Goal: Information Seeking & Learning: Learn about a topic

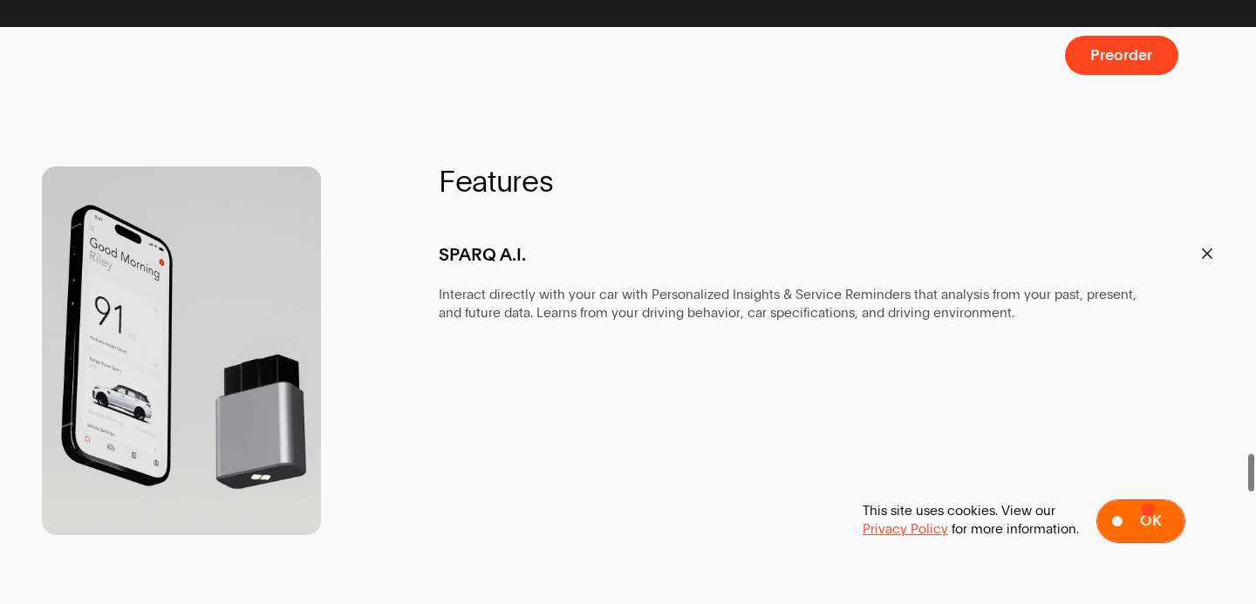
click at [1140, 516] on button "Ok" at bounding box center [1140, 522] width 89 height 44
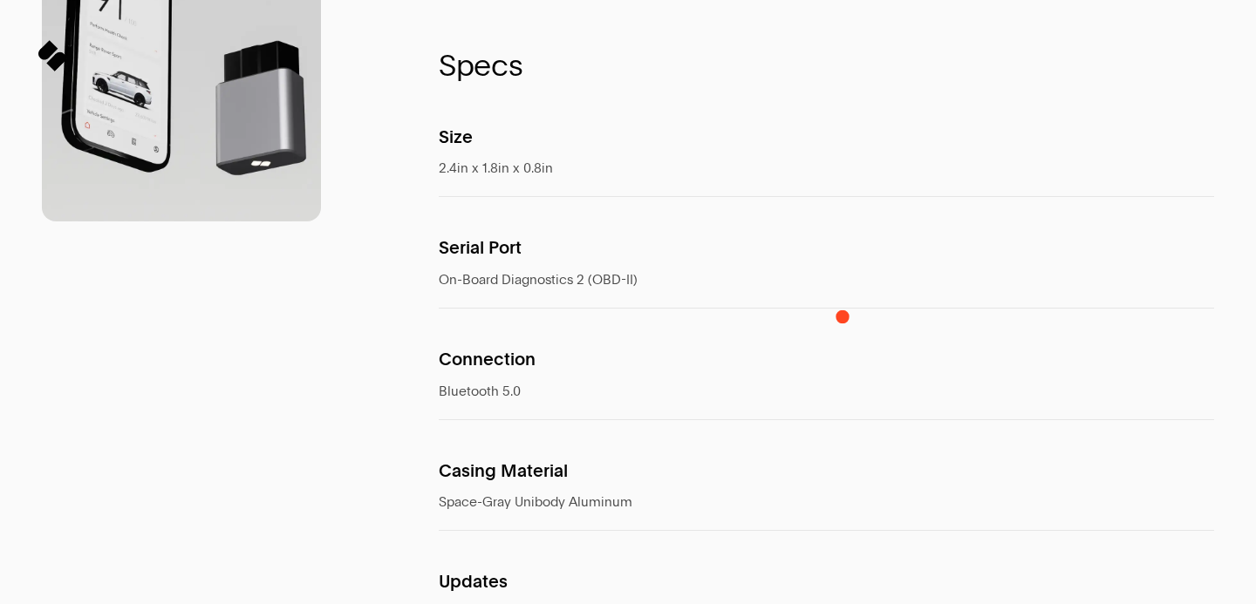
click at [842, 51] on span at bounding box center [826, 31] width 775 height 38
click at [990, 51] on span at bounding box center [826, 31] width 775 height 38
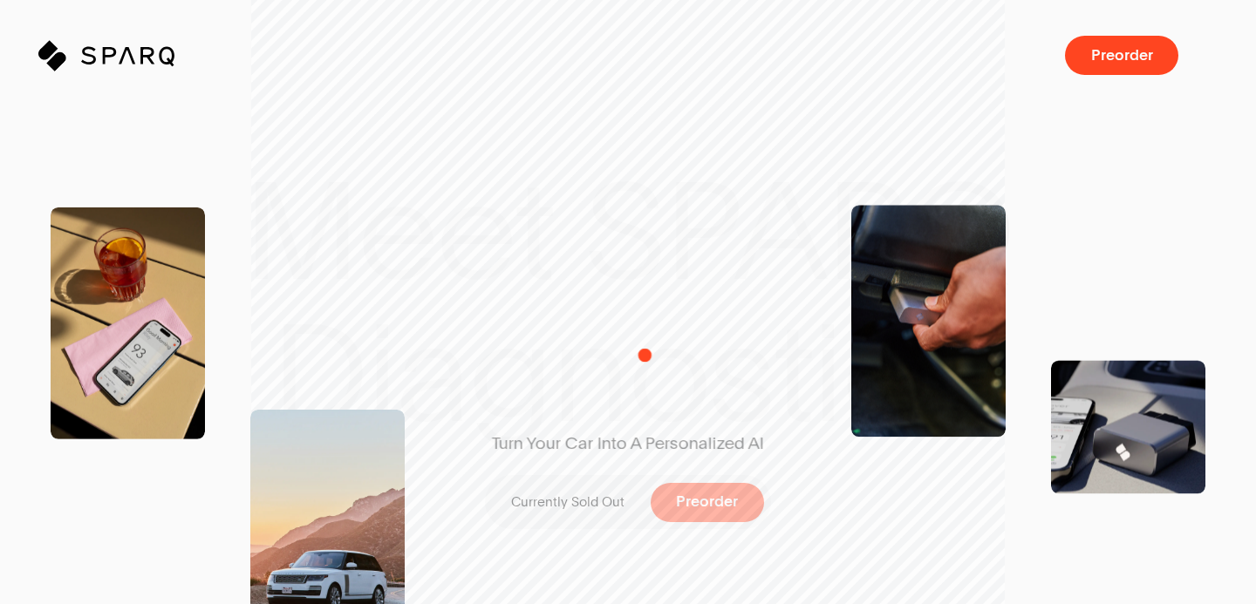
click at [644, 352] on div "Turn Your Car Into A Personalized AI Currently Sold Out Preorder" at bounding box center [628, 302] width 378 height 658
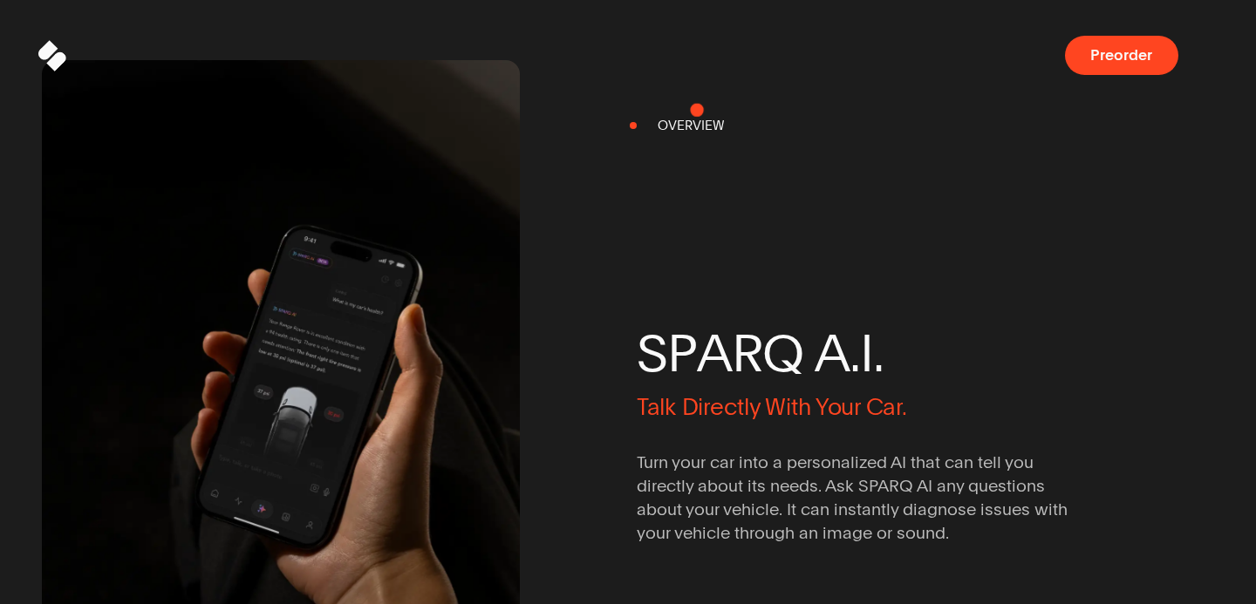
click at [697, 110] on span at bounding box center [628, 51] width 1172 height 132
click at [695, 124] on div "S P A R Q A . I . Talk Directly With Your Car. Turn your car into a personalize…" at bounding box center [876, 422] width 478 height 610
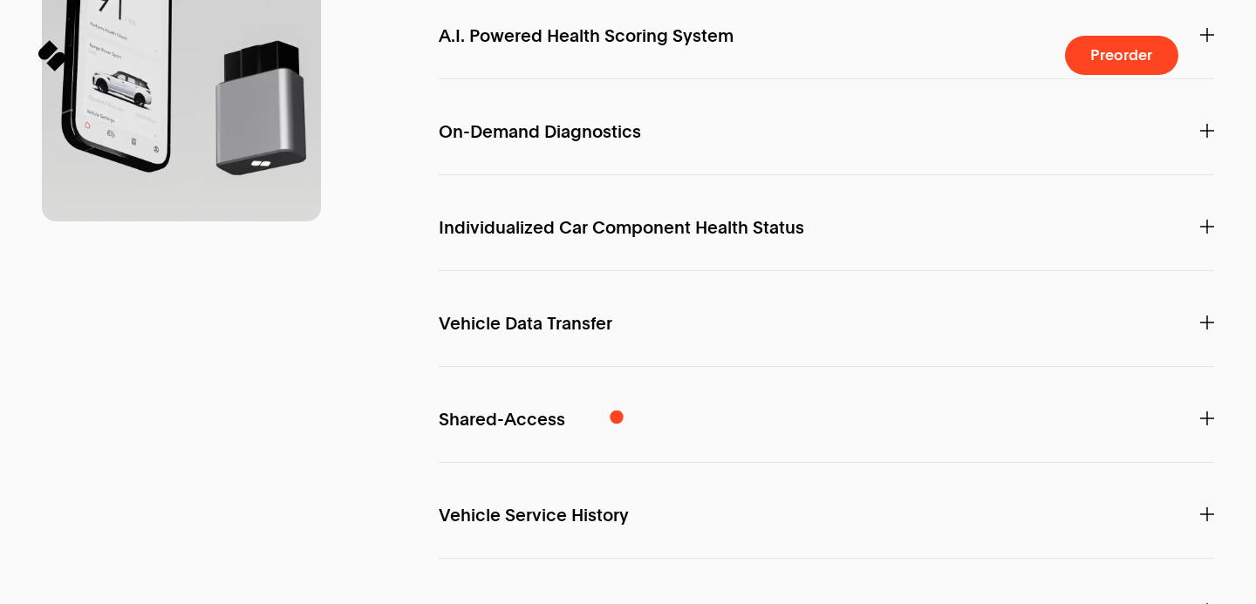
click at [616, 141] on span "On-Demand Diagnostics" at bounding box center [540, 132] width 202 height 18
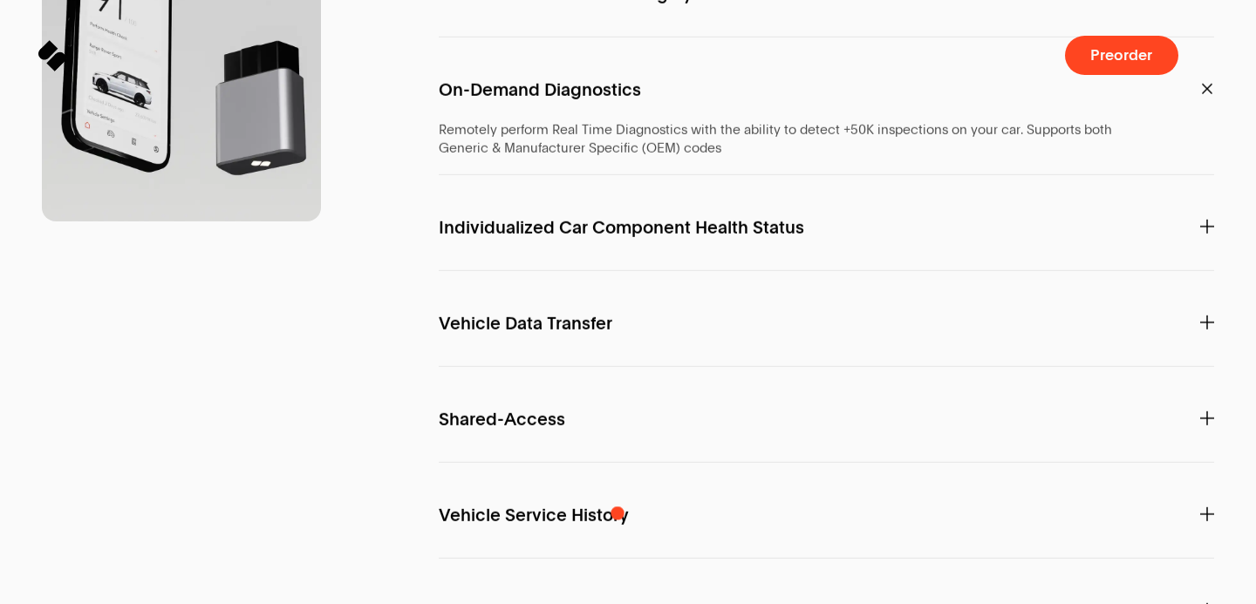
click at [617, 237] on span "Individualized Car Component Health Status" at bounding box center [621, 228] width 365 height 18
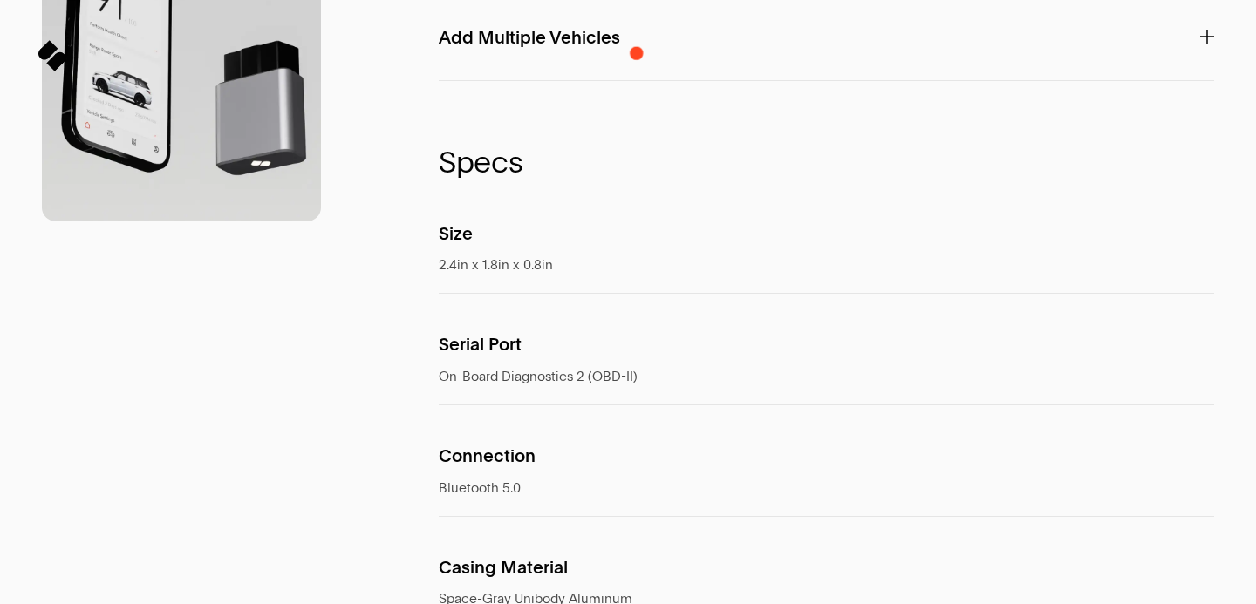
click at [638, 51] on div "Sparq Preorder" at bounding box center [628, 55] width 1172 height 39
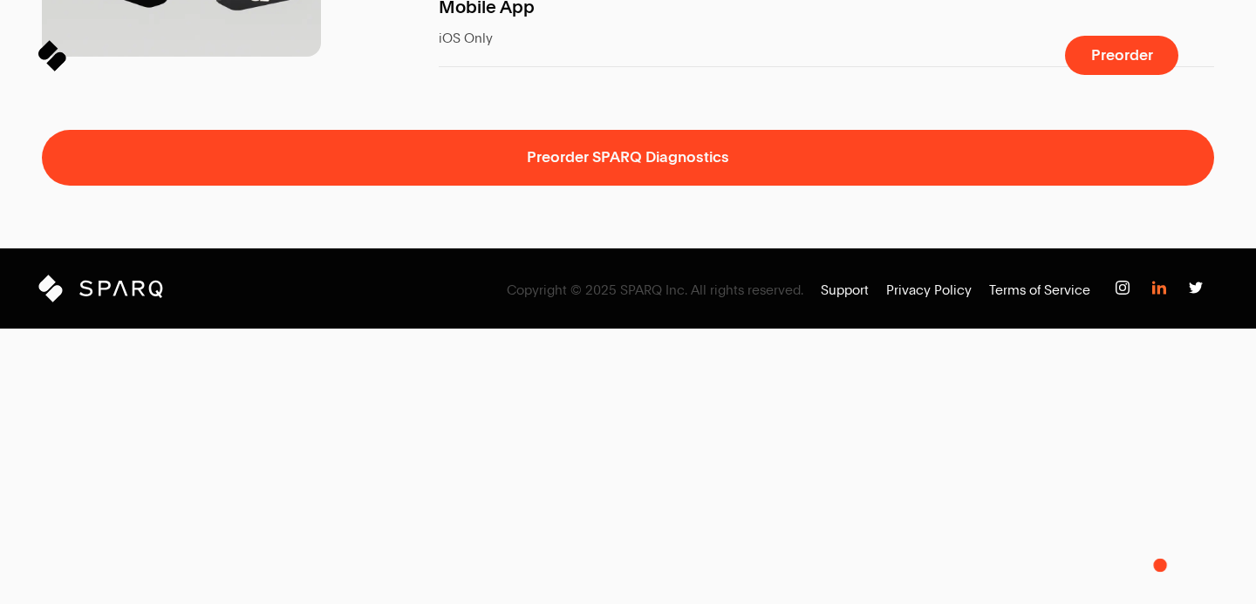
click at [1163, 295] on img at bounding box center [1159, 288] width 14 height 14
